Goal: Task Accomplishment & Management: Manage account settings

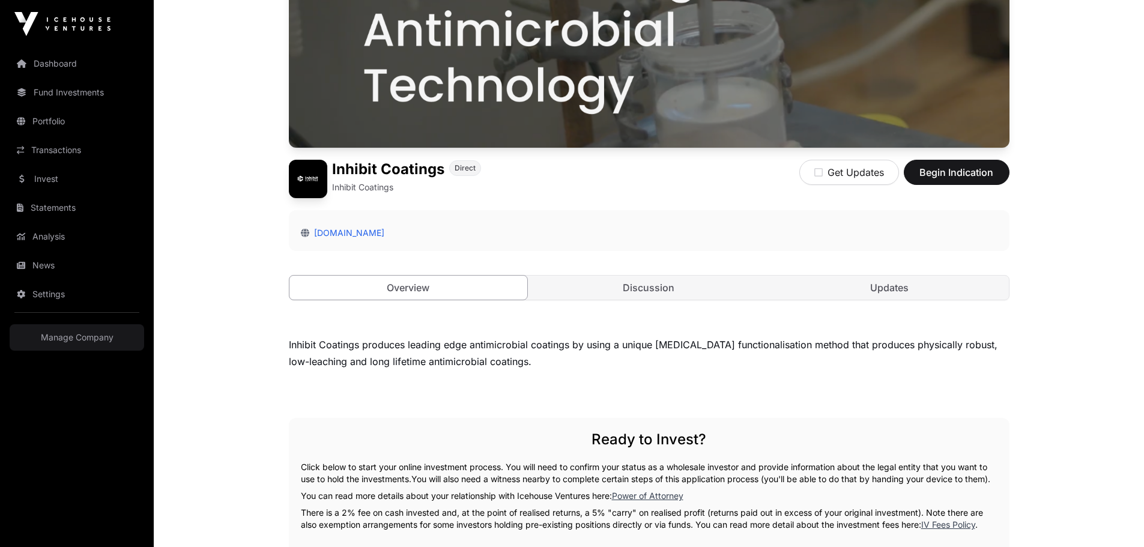
scroll to position [180, 0]
click at [904, 295] on link "Updates" at bounding box center [889, 287] width 238 height 24
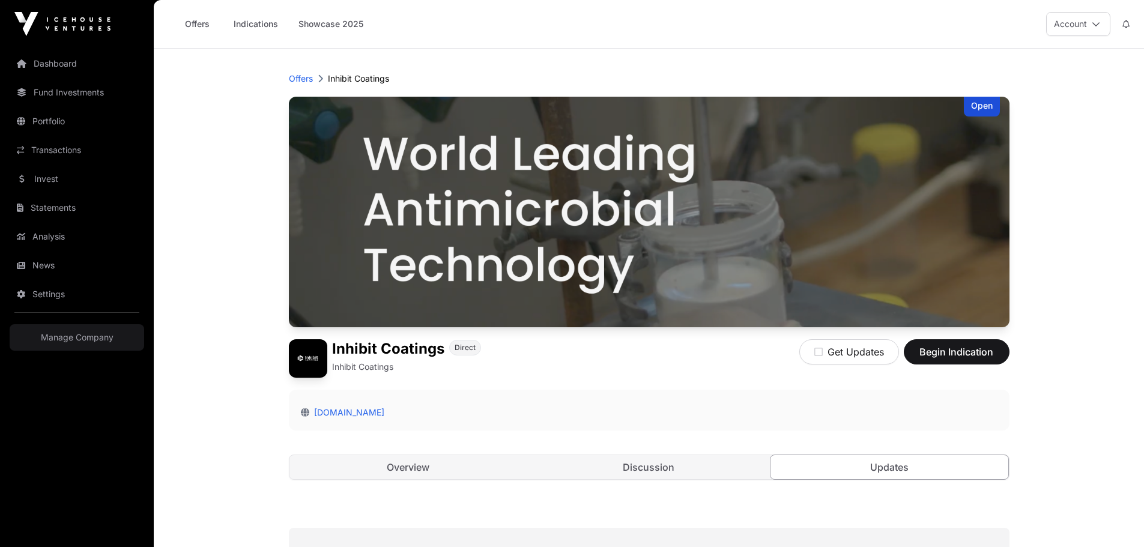
click at [981, 102] on div "Open" at bounding box center [982, 107] width 36 height 20
click at [53, 57] on link "Dashboard" at bounding box center [77, 63] width 135 height 26
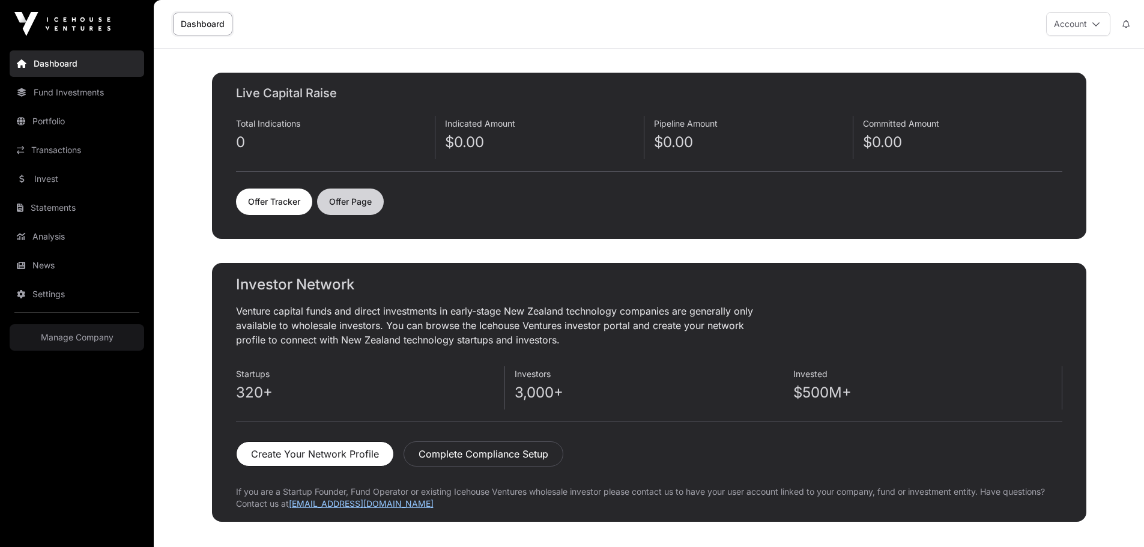
click at [366, 198] on link "Offer Page" at bounding box center [350, 202] width 67 height 26
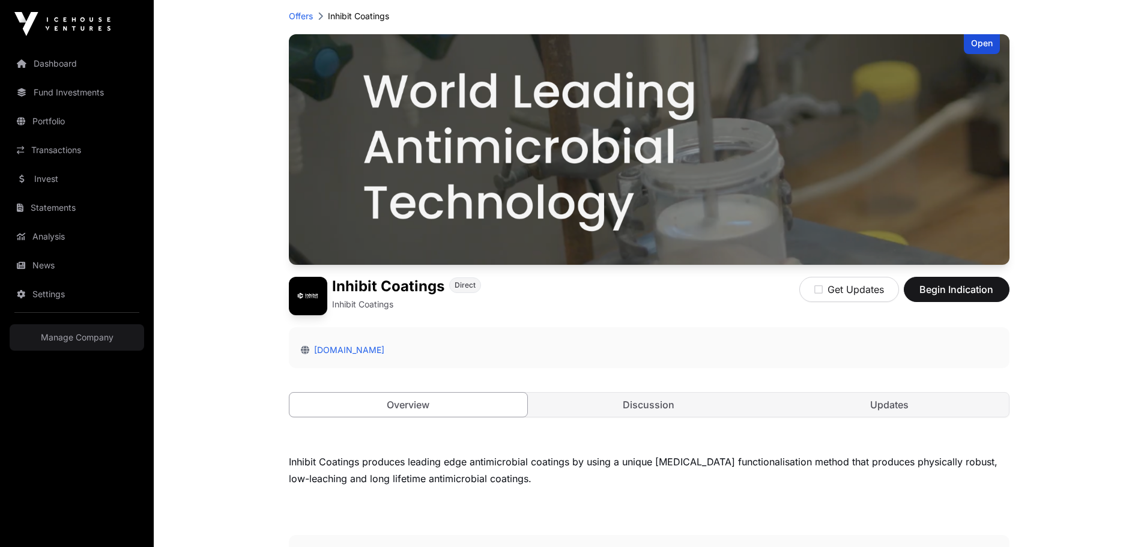
scroll to position [180, 0]
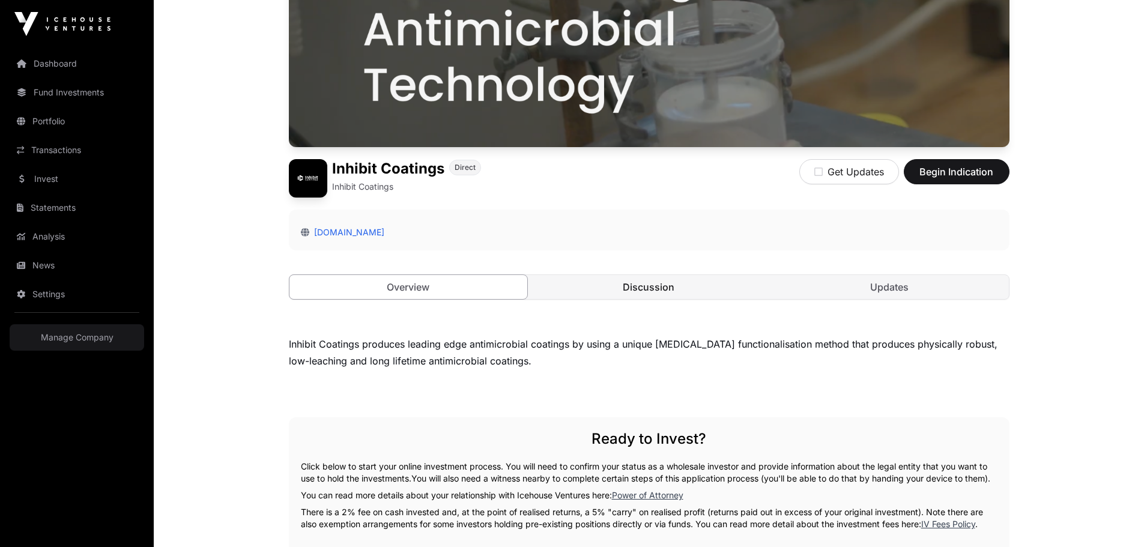
click at [687, 294] on link "Discussion" at bounding box center [649, 287] width 238 height 24
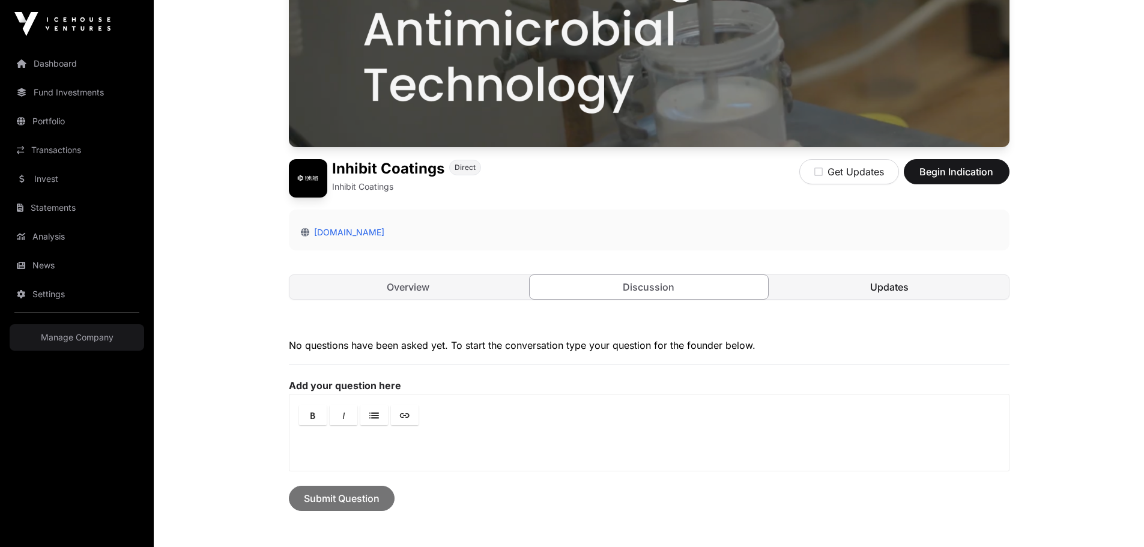
click at [874, 285] on link "Updates" at bounding box center [889, 287] width 238 height 24
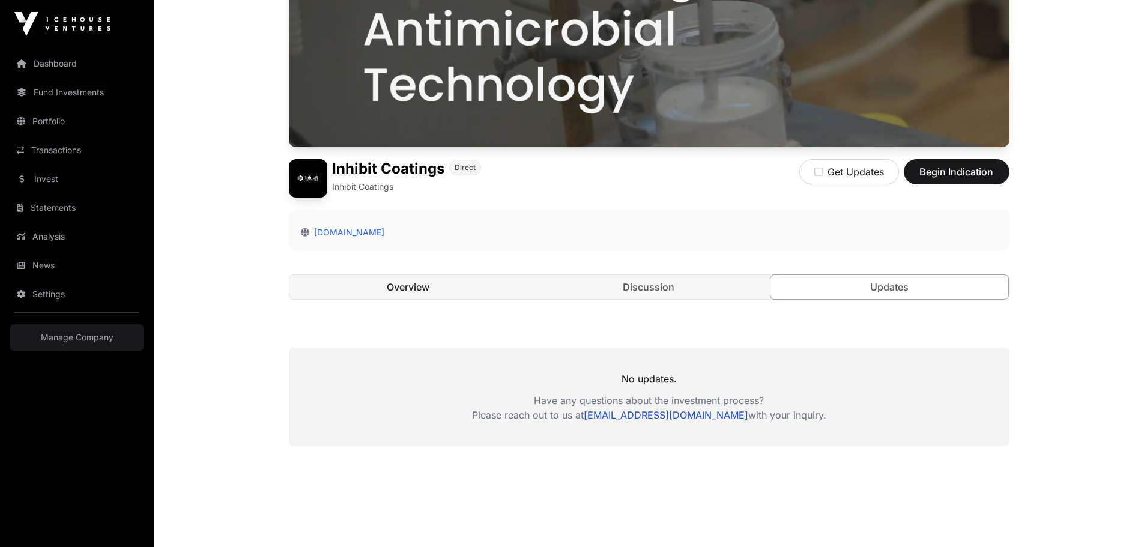
click at [468, 282] on link "Overview" at bounding box center [408, 287] width 238 height 24
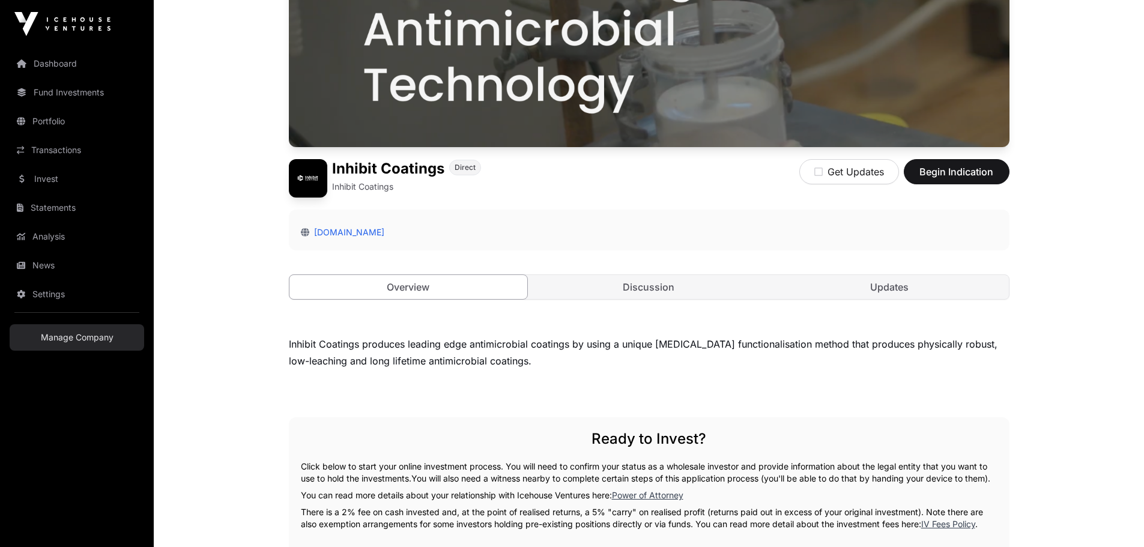
click at [101, 349] on link "Manage Company" at bounding box center [77, 337] width 135 height 26
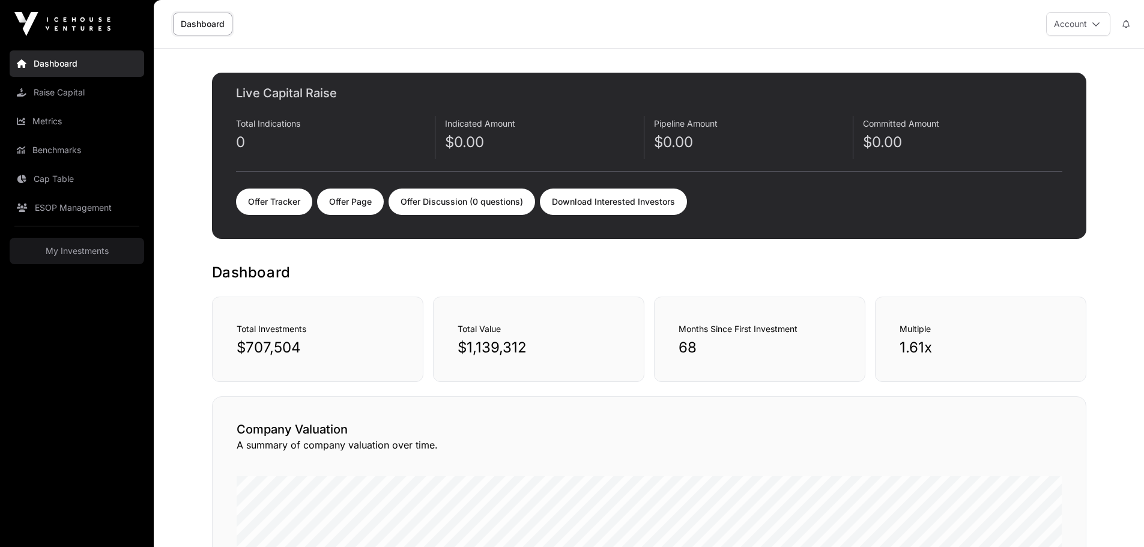
click at [201, 22] on link "Dashboard" at bounding box center [202, 24] width 59 height 23
click at [222, 26] on link "Dashboard" at bounding box center [202, 24] width 59 height 23
click at [63, 82] on link "Raise Capital" at bounding box center [77, 92] width 135 height 26
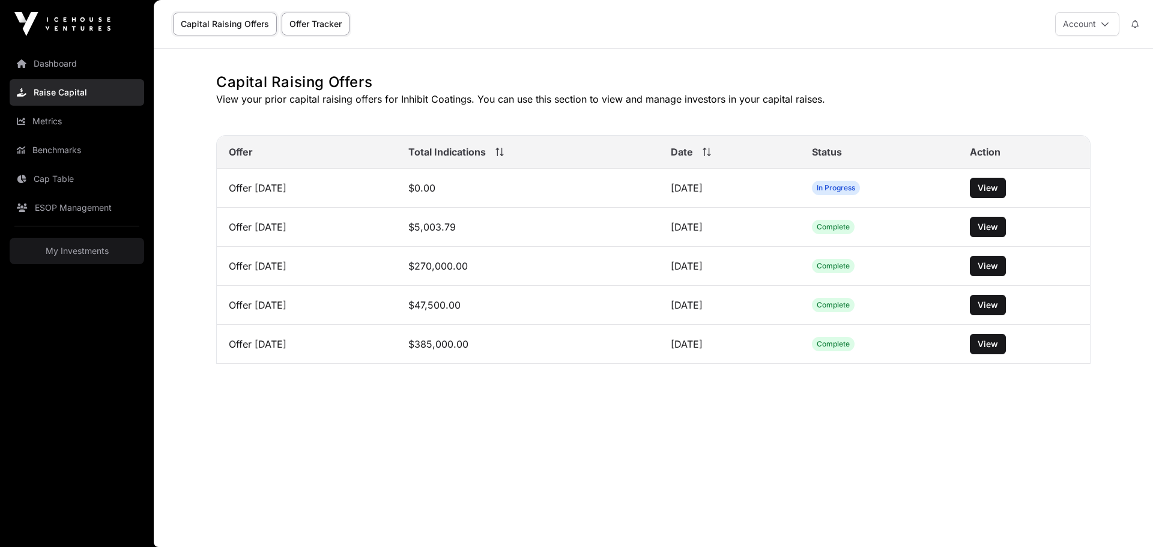
click at [258, 26] on link "Capital Raising Offers" at bounding box center [225, 24] width 104 height 23
click at [1096, 21] on button "Account" at bounding box center [1087, 24] width 64 height 24
click at [1102, 25] on icon at bounding box center [1105, 24] width 8 height 8
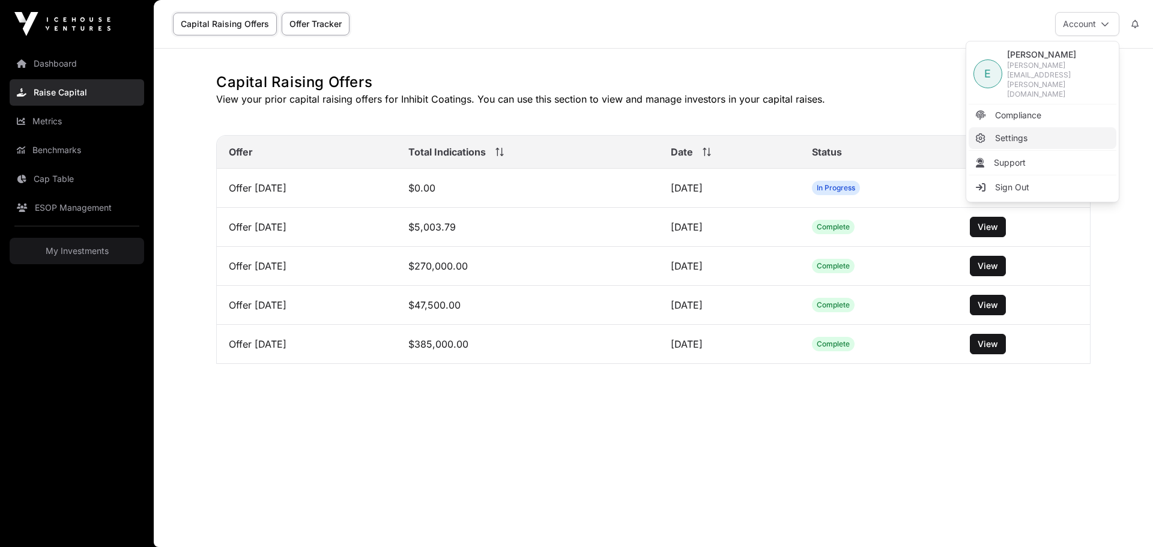
click at [1020, 132] on span "Settings" at bounding box center [1011, 138] width 32 height 12
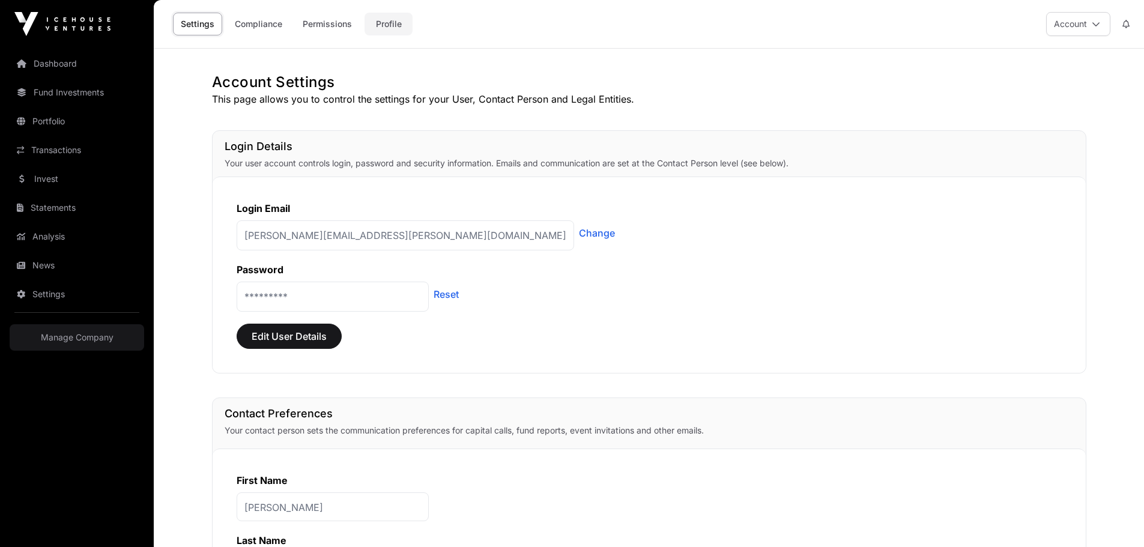
click at [391, 16] on link "Profile" at bounding box center [389, 24] width 48 height 23
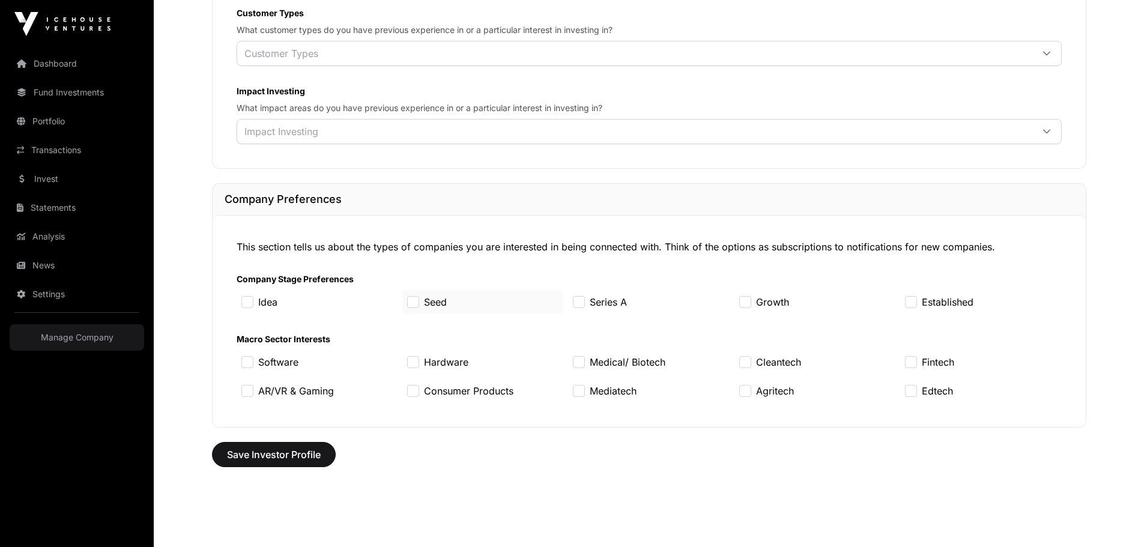
scroll to position [977, 0]
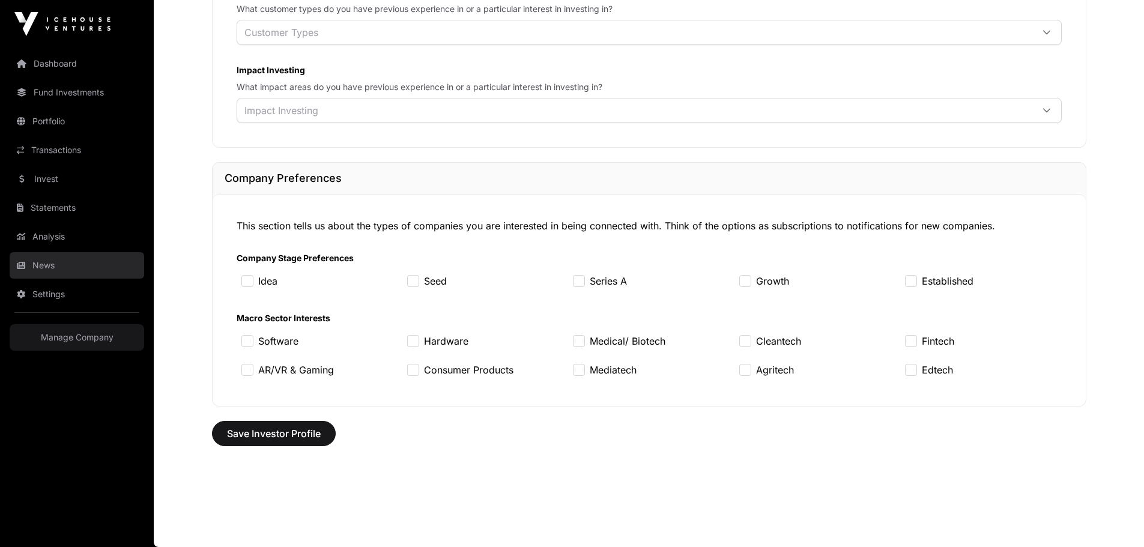
click at [56, 265] on link "News" at bounding box center [77, 265] width 135 height 26
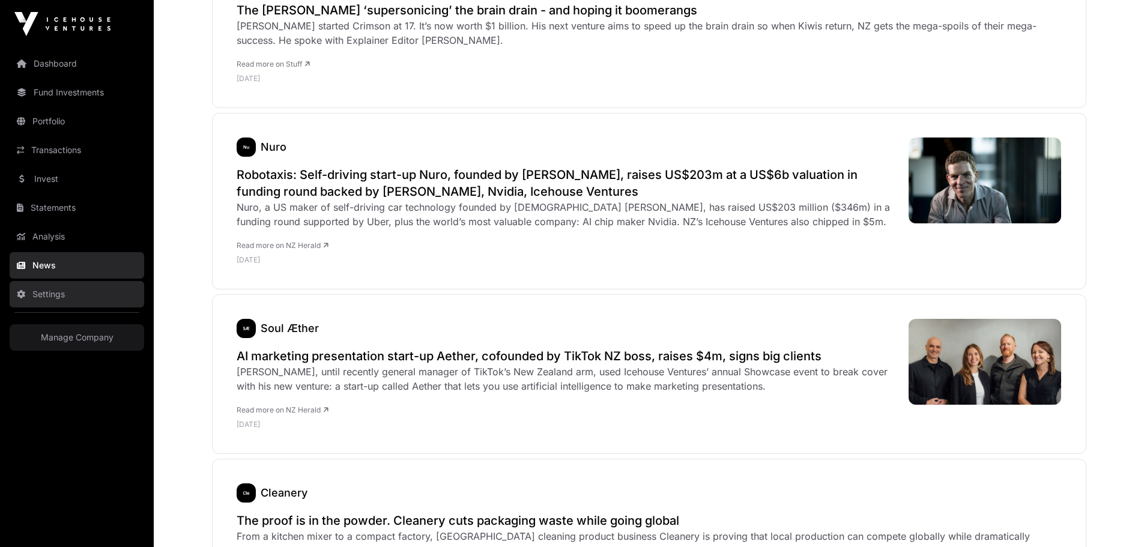
scroll to position [1501, 0]
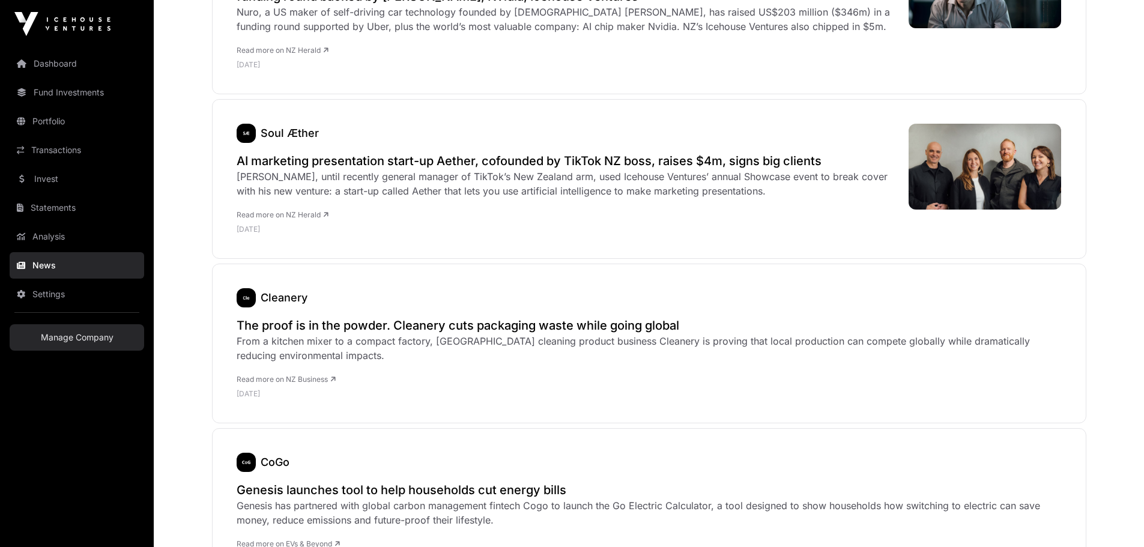
click at [105, 342] on link "Manage Company" at bounding box center [77, 337] width 135 height 26
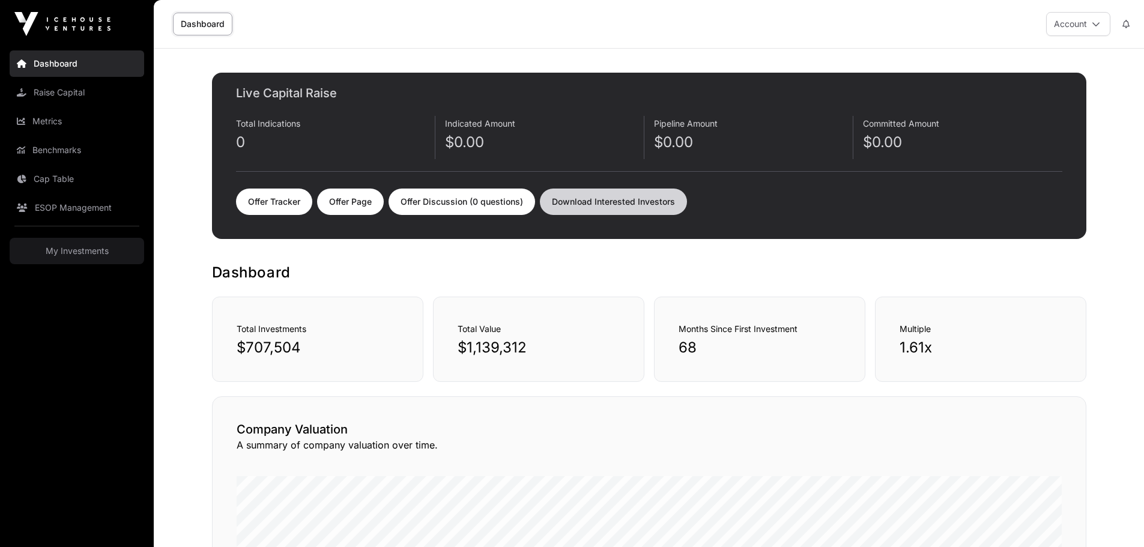
click at [669, 193] on link "Download Interested Investors" at bounding box center [613, 202] width 147 height 26
click at [214, 24] on link "Dashboard" at bounding box center [202, 24] width 59 height 23
click at [206, 25] on link "Dashboard" at bounding box center [202, 24] width 59 height 23
click at [213, 20] on link "Dashboard" at bounding box center [202, 24] width 59 height 23
click at [91, 17] on img at bounding box center [62, 24] width 96 height 24
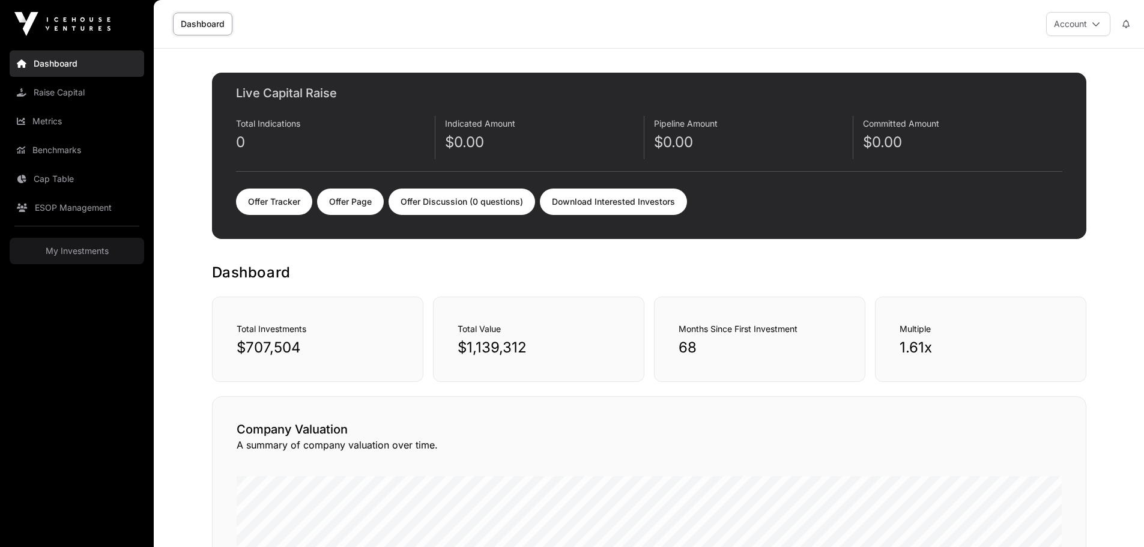
click at [216, 17] on link "Dashboard" at bounding box center [202, 24] width 59 height 23
click at [37, 22] on img at bounding box center [62, 24] width 96 height 24
click at [196, 26] on link "Dashboard" at bounding box center [202, 24] width 59 height 23
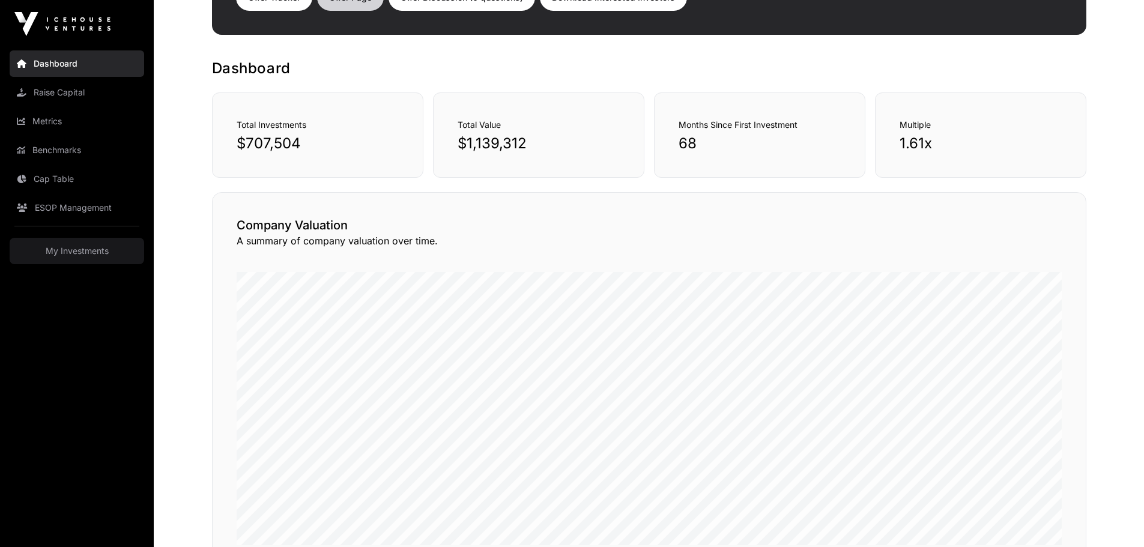
scroll to position [60, 0]
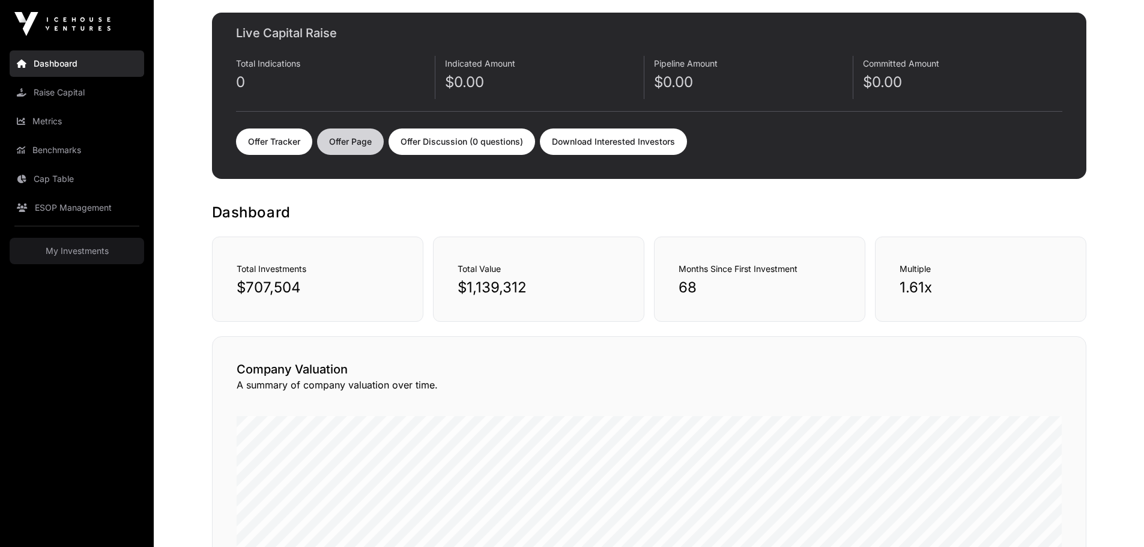
click at [360, 147] on link "Offer Page" at bounding box center [350, 142] width 67 height 26
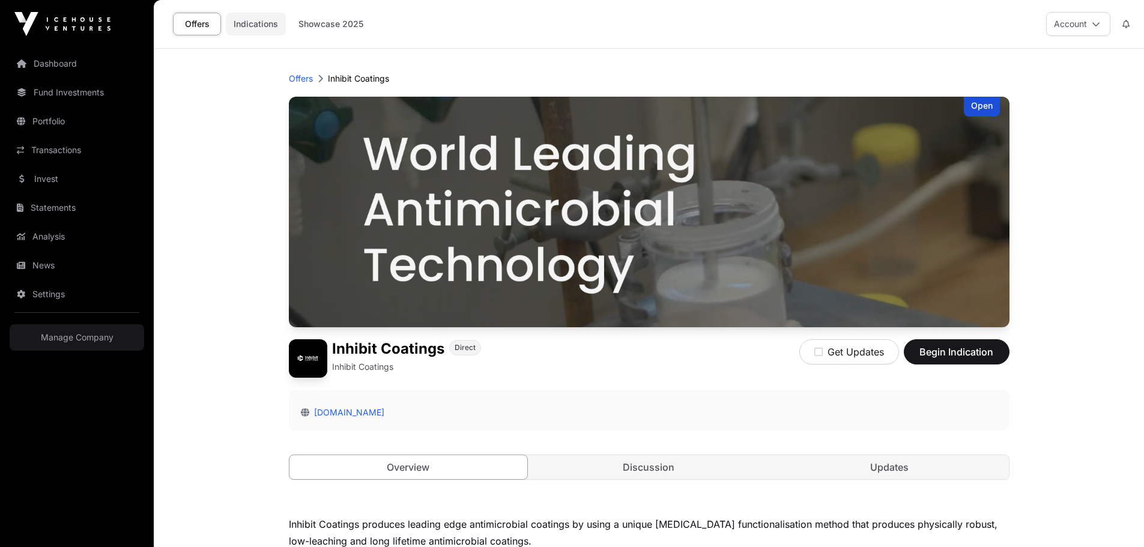
click at [249, 24] on link "Indications" at bounding box center [256, 24] width 60 height 23
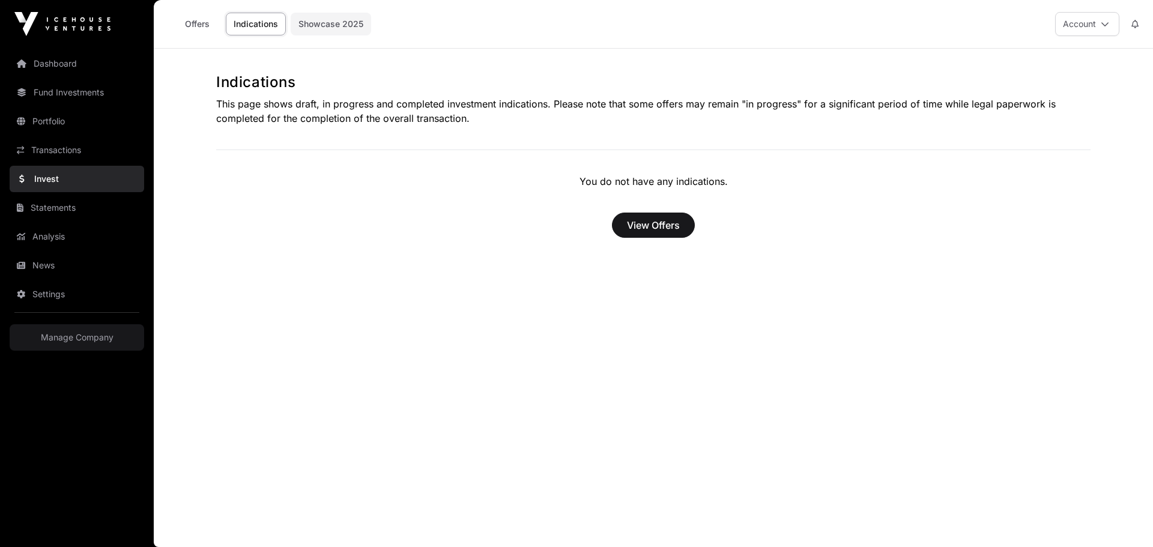
click at [332, 16] on link "Showcase 2025" at bounding box center [331, 24] width 80 height 23
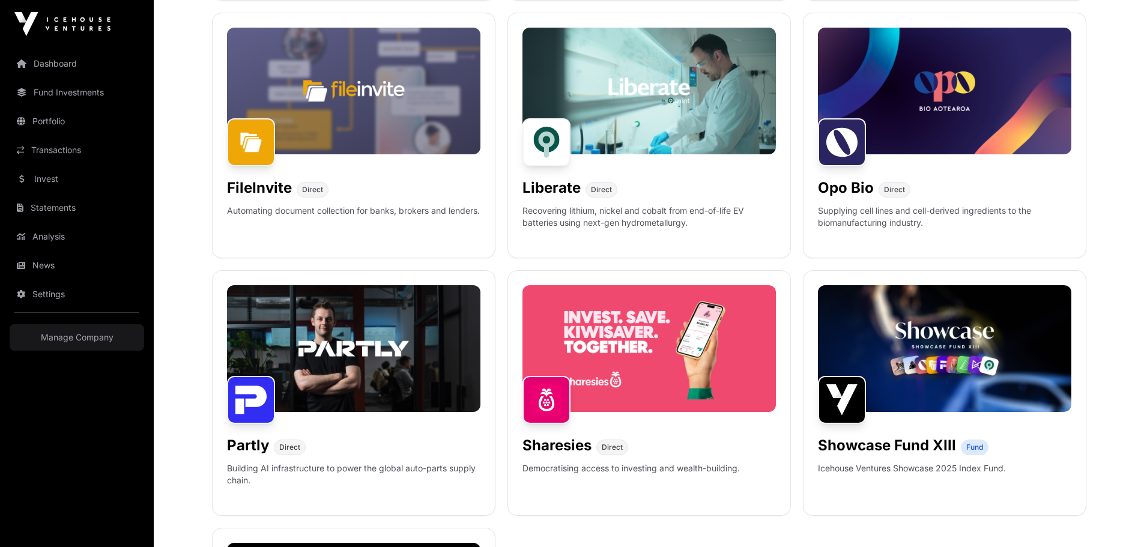
scroll to position [721, 0]
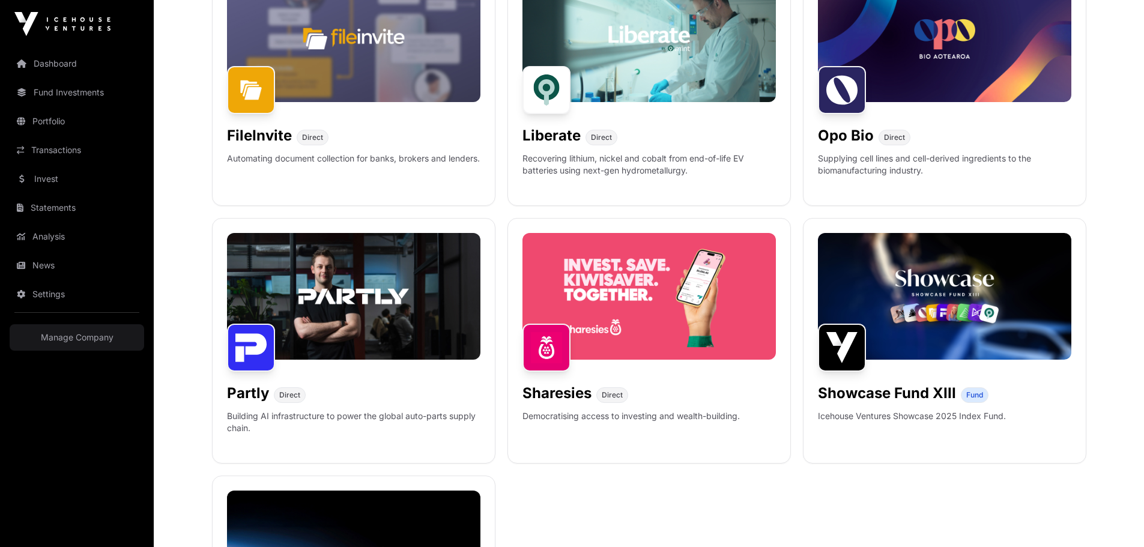
click at [48, 23] on img at bounding box center [62, 24] width 96 height 24
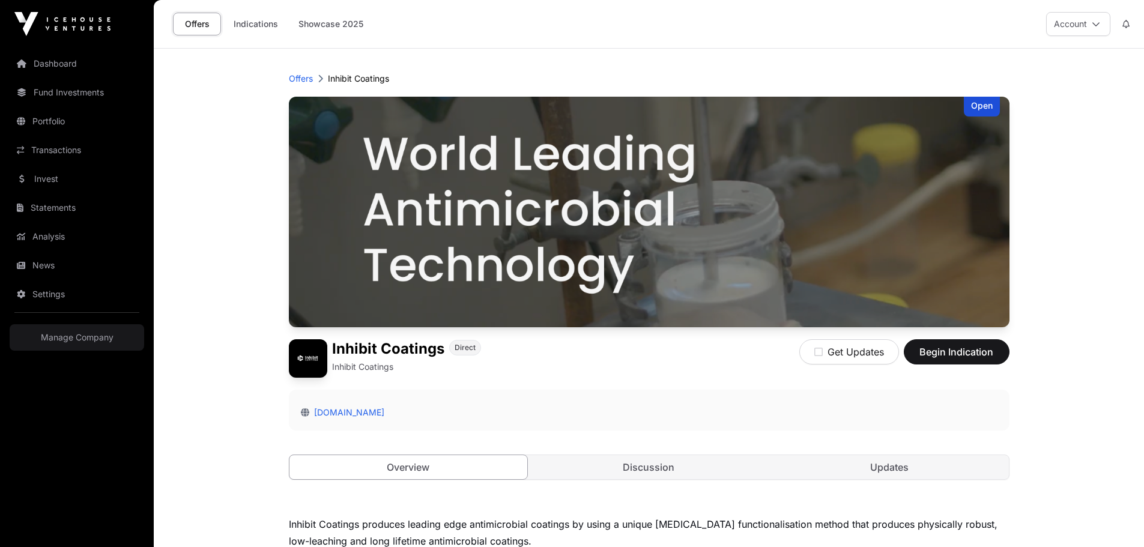
click at [1129, 22] on icon at bounding box center [1125, 24] width 7 height 8
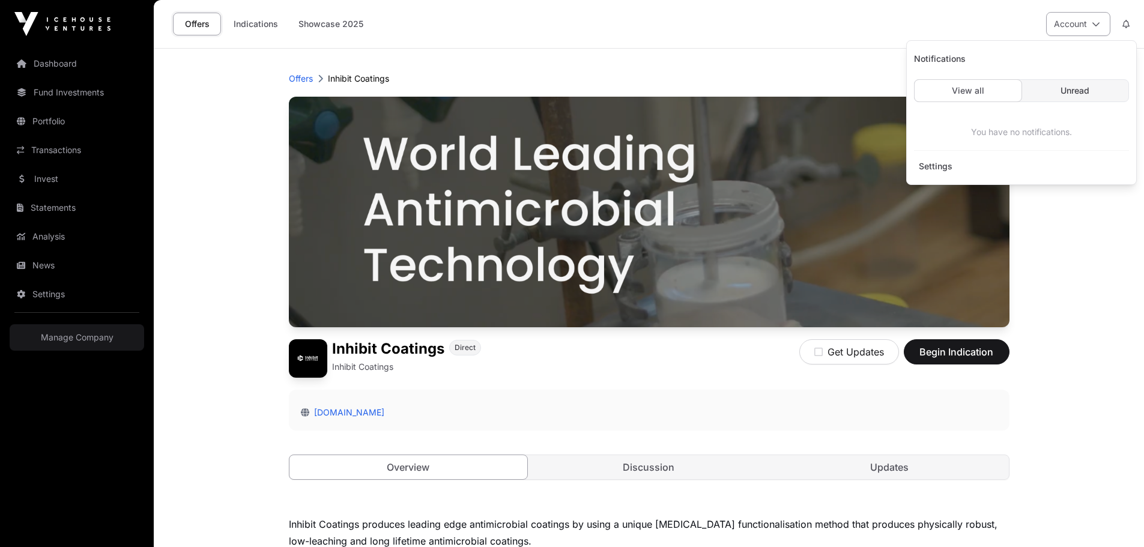
click at [1094, 25] on icon at bounding box center [1096, 24] width 8 height 8
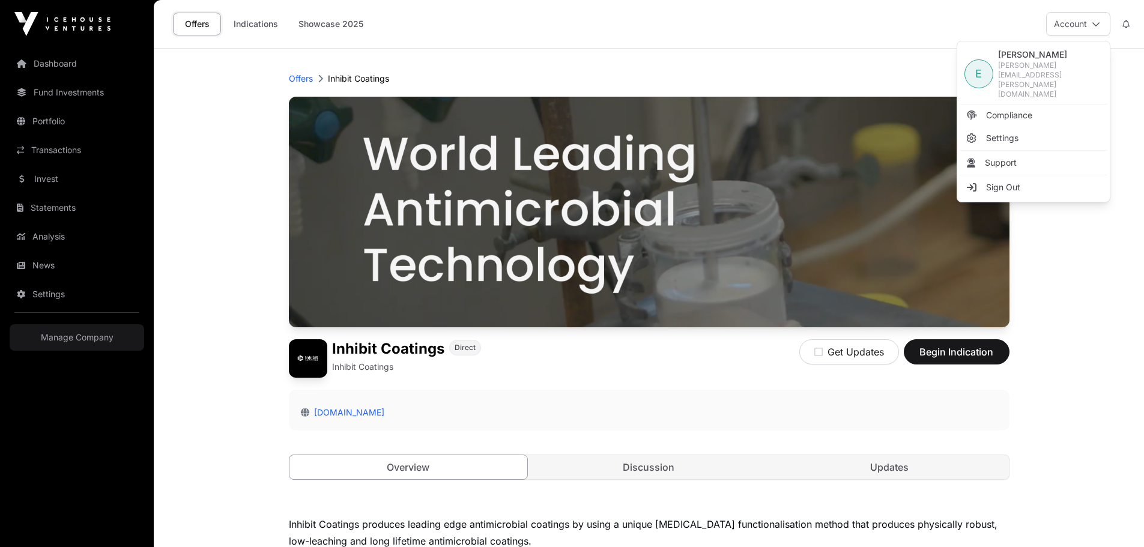
click at [978, 68] on span "E" at bounding box center [978, 73] width 7 height 17
click at [1007, 132] on span "Settings" at bounding box center [1002, 138] width 32 height 12
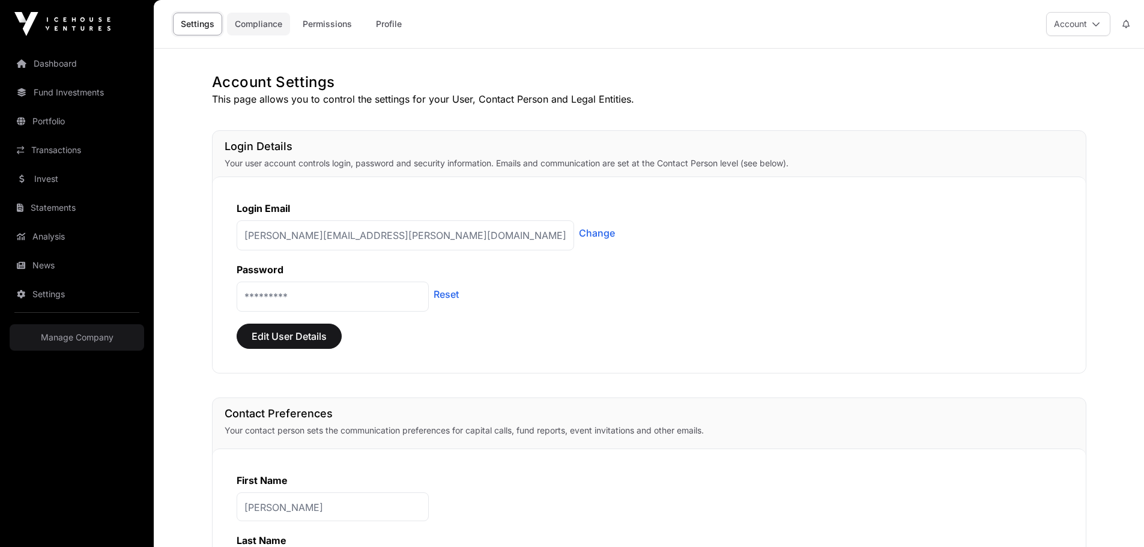
click at [282, 20] on link "Compliance" at bounding box center [258, 24] width 63 height 23
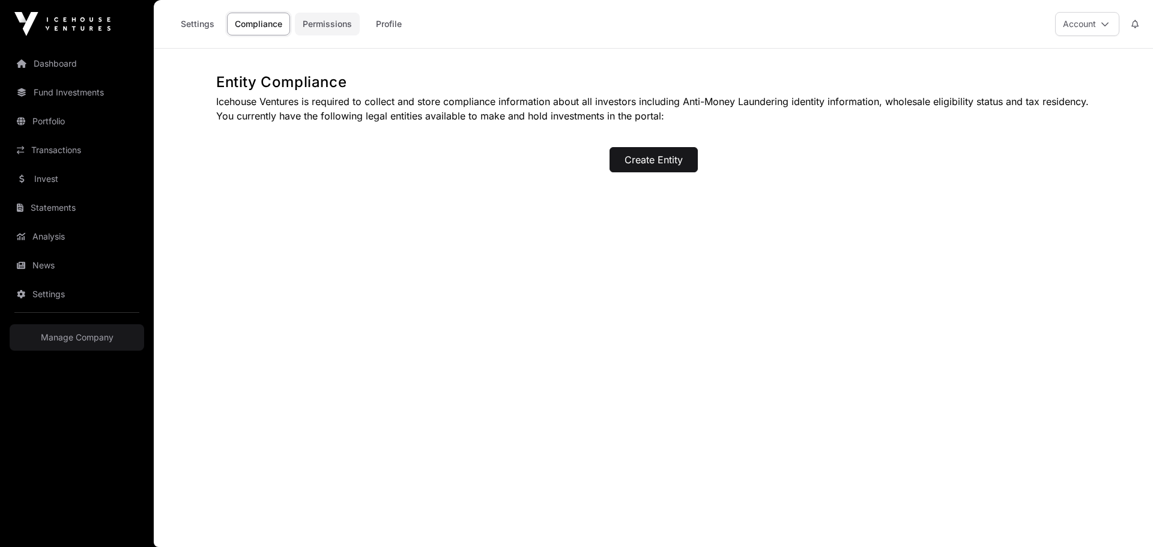
click at [335, 17] on link "Permissions" at bounding box center [327, 24] width 65 height 23
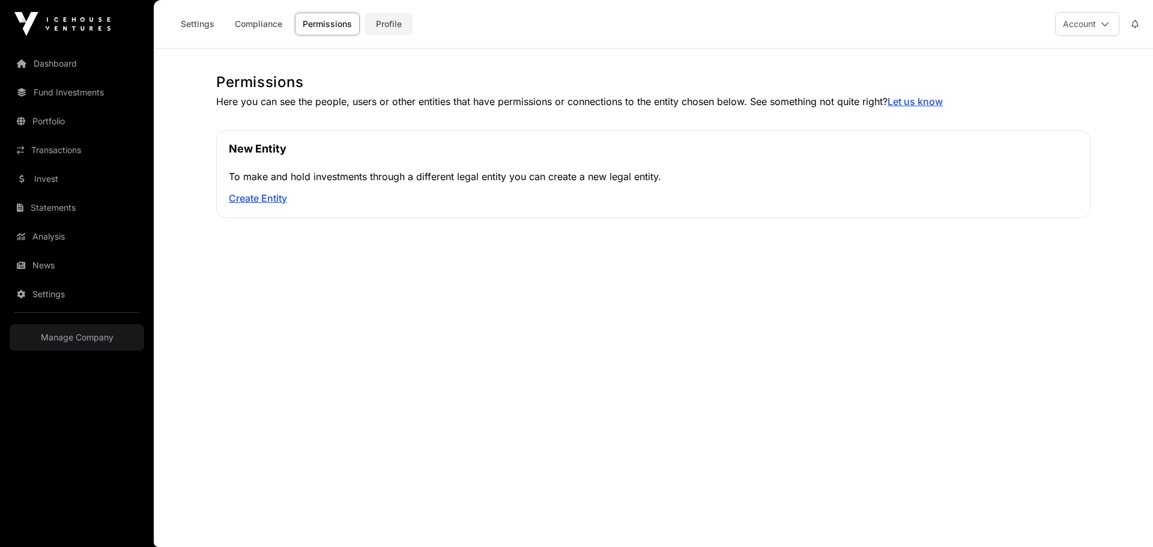
click at [404, 20] on link "Profile" at bounding box center [389, 24] width 48 height 23
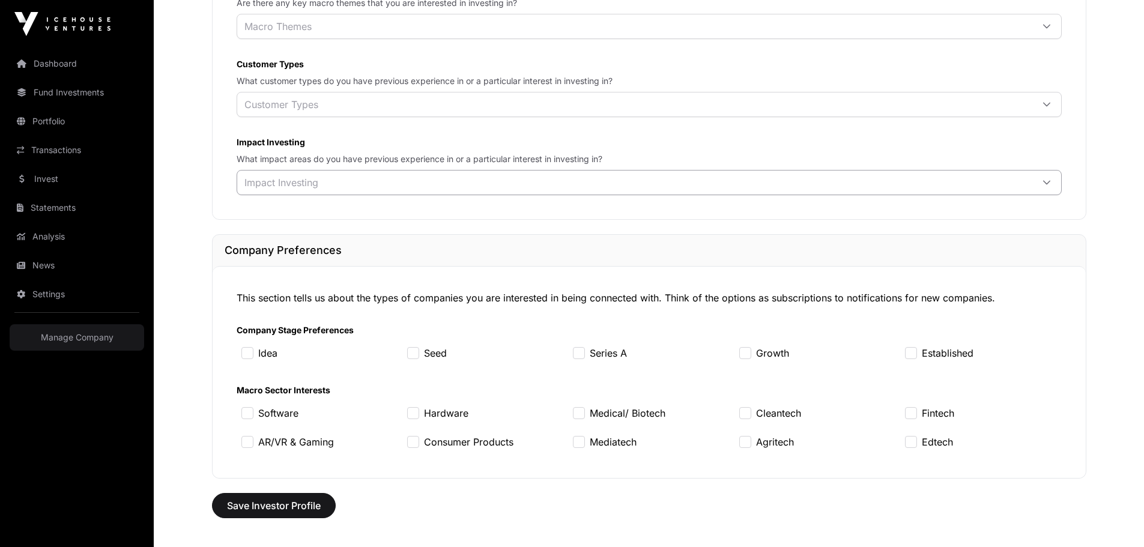
scroll to position [977, 0]
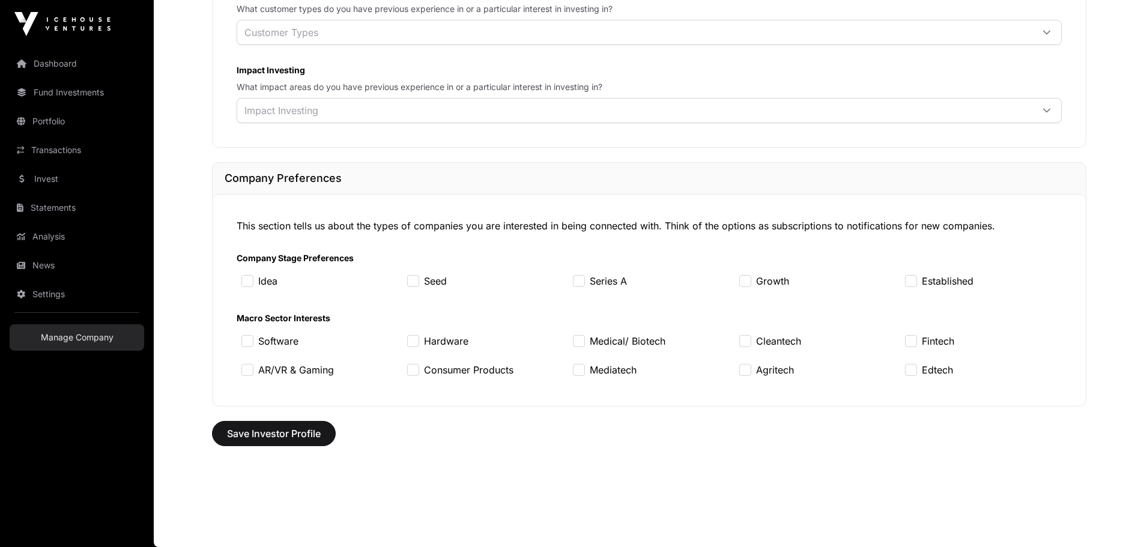
click at [91, 338] on link "Manage Company" at bounding box center [77, 337] width 135 height 26
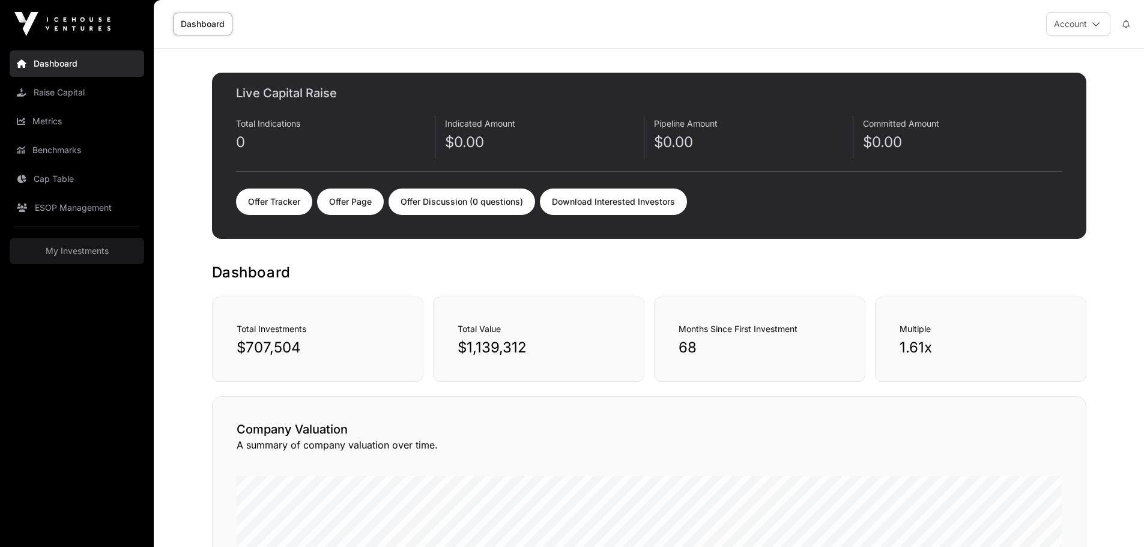
click at [209, 22] on link "Dashboard" at bounding box center [202, 24] width 59 height 23
click at [32, 91] on link "Raise Capital" at bounding box center [77, 92] width 135 height 26
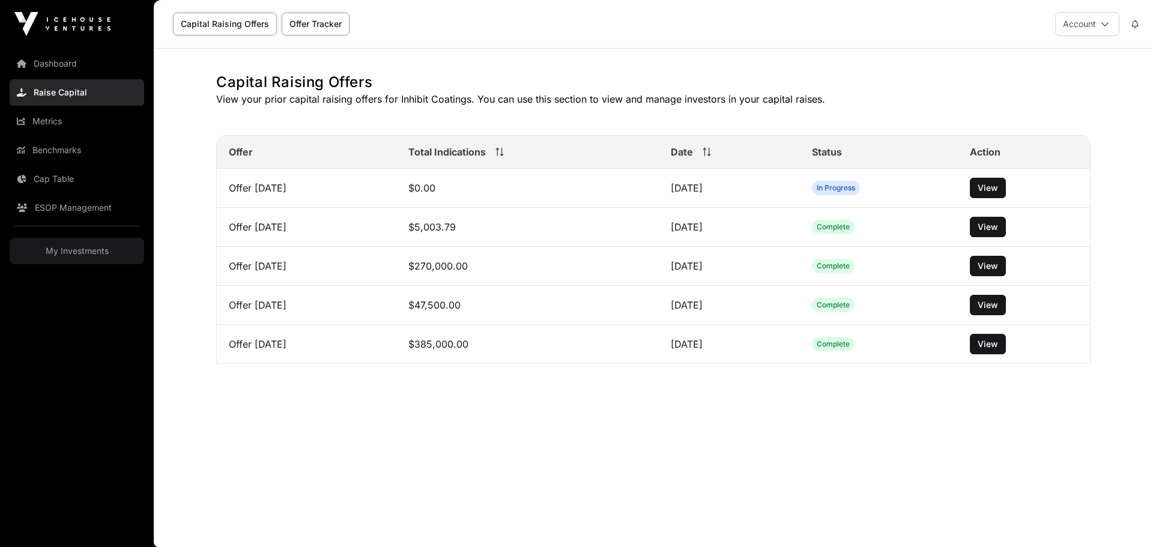
click at [249, 19] on link "Capital Raising Offers" at bounding box center [225, 24] width 104 height 23
click at [246, 29] on link "Capital Raising Offers" at bounding box center [225, 24] width 104 height 23
click at [855, 186] on span "In Progress" at bounding box center [836, 188] width 38 height 10
click at [859, 195] on span "In Progress" at bounding box center [836, 188] width 48 height 14
click at [998, 187] on span "View" at bounding box center [988, 188] width 20 height 12
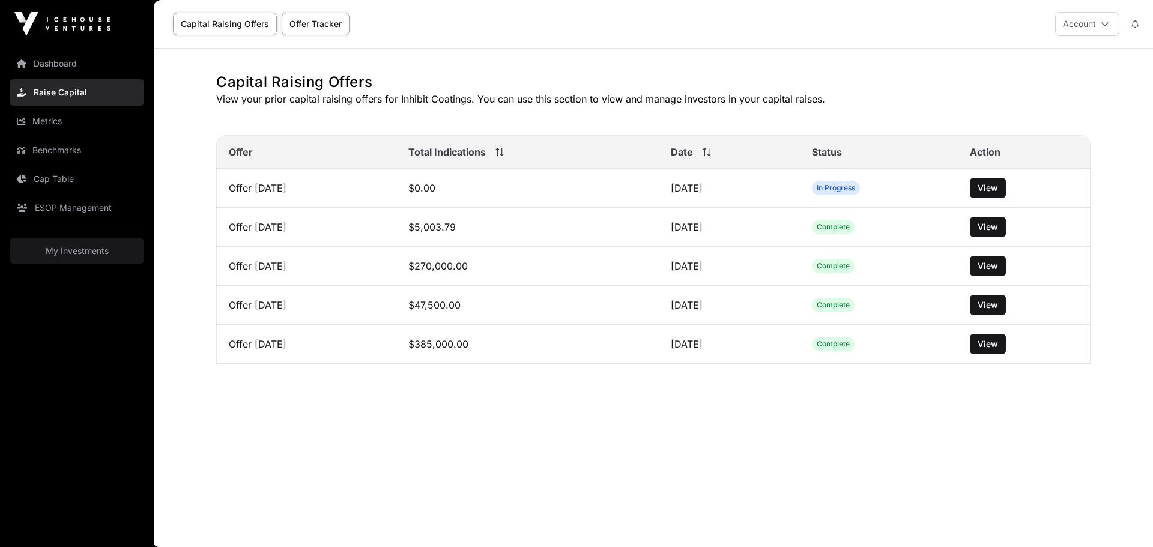
click at [240, 25] on link "Capital Raising Offers" at bounding box center [225, 24] width 104 height 23
click at [324, 23] on link "Offer Tracker" at bounding box center [316, 24] width 68 height 23
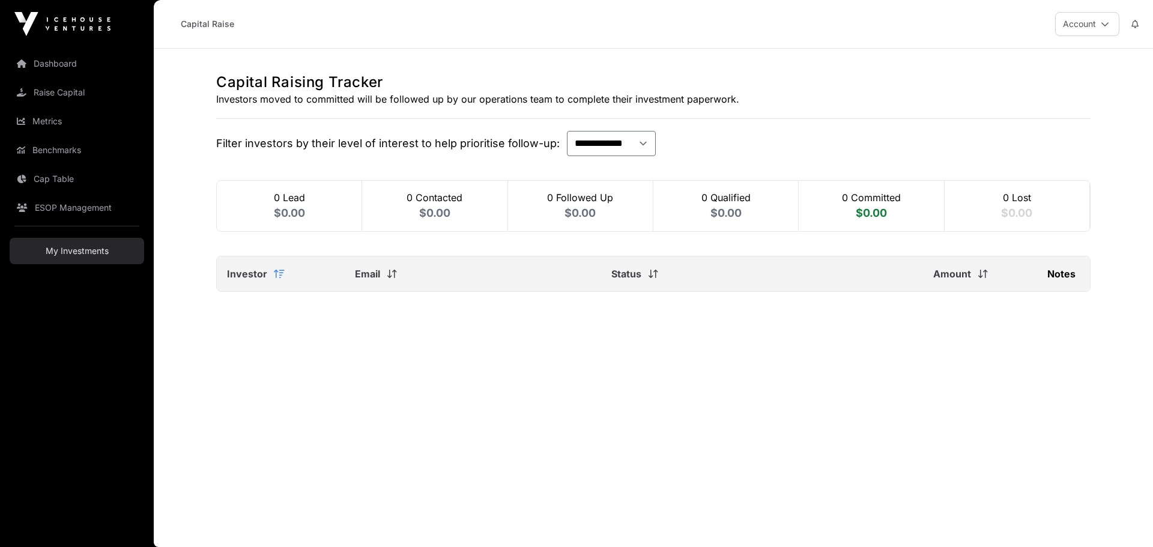
click at [68, 253] on link "My Investments" at bounding box center [77, 251] width 135 height 26
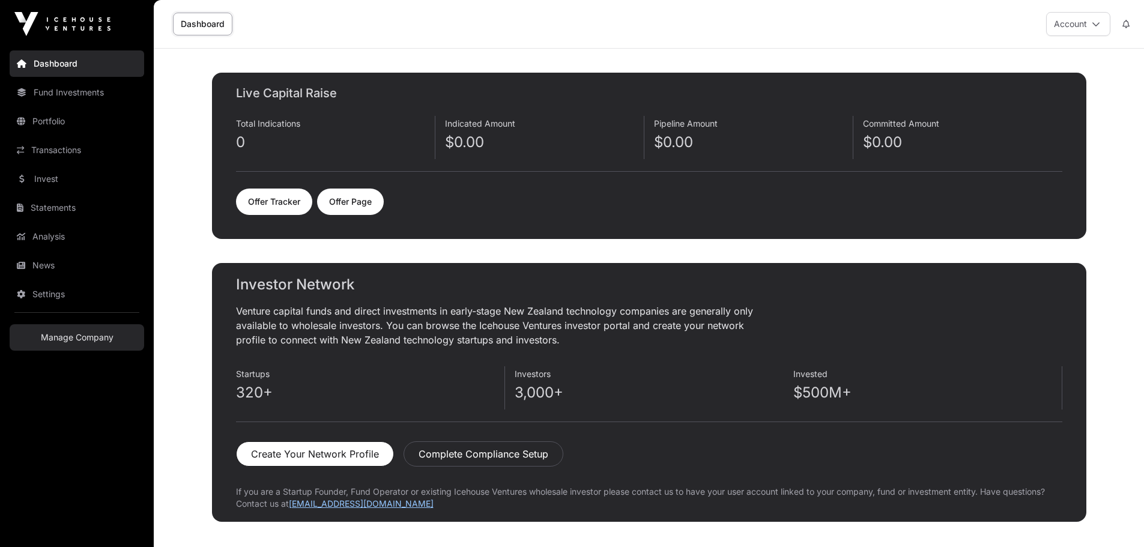
click at [106, 340] on link "Manage Company" at bounding box center [77, 337] width 135 height 26
